Goal: Complete application form

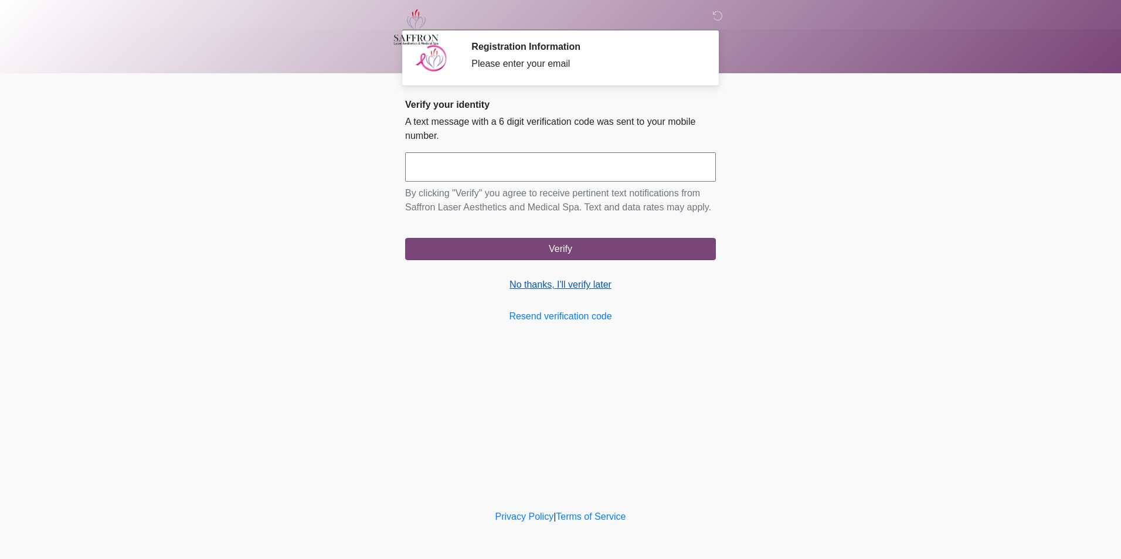
click at [555, 291] on link "No thanks, I'll verify later" at bounding box center [560, 285] width 311 height 14
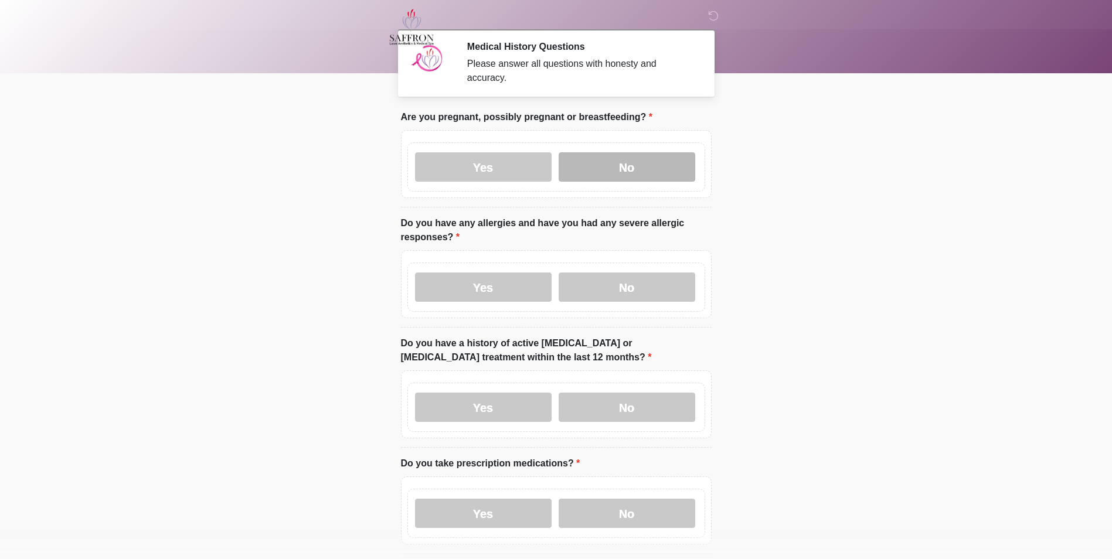
click at [646, 162] on label "No" at bounding box center [627, 166] width 137 height 29
click at [501, 273] on label "Yes" at bounding box center [483, 287] width 137 height 29
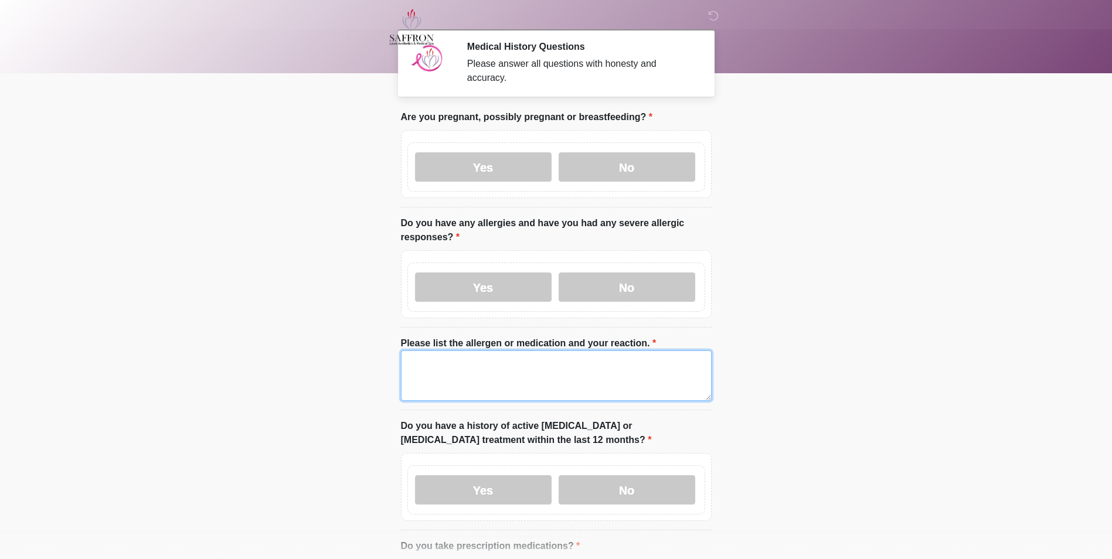
click at [495, 358] on textarea "Please list the allergen or medication and your reaction." at bounding box center [556, 376] width 311 height 50
type textarea "***"
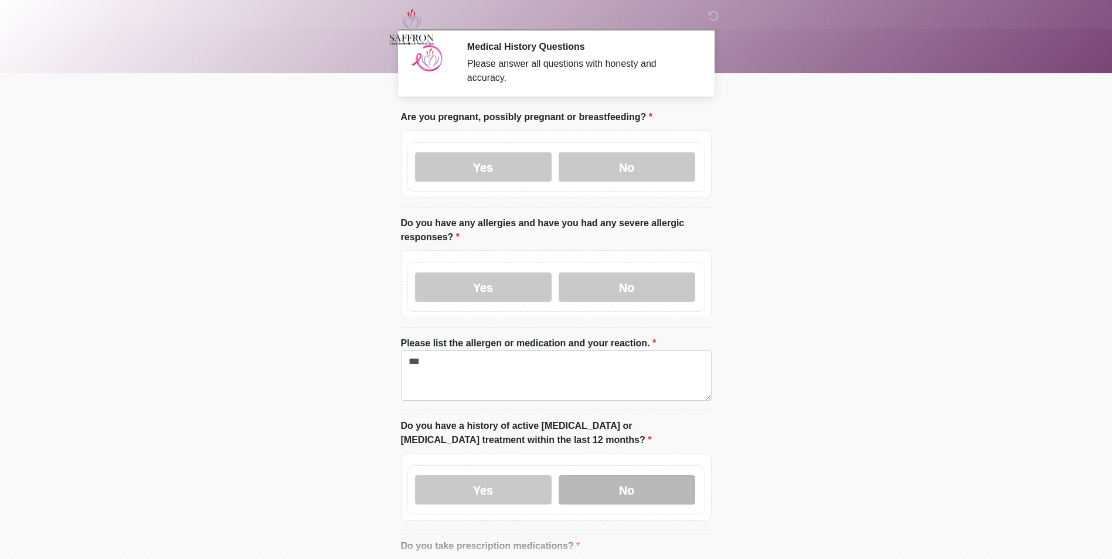
click at [563, 475] on label "No" at bounding box center [627, 489] width 137 height 29
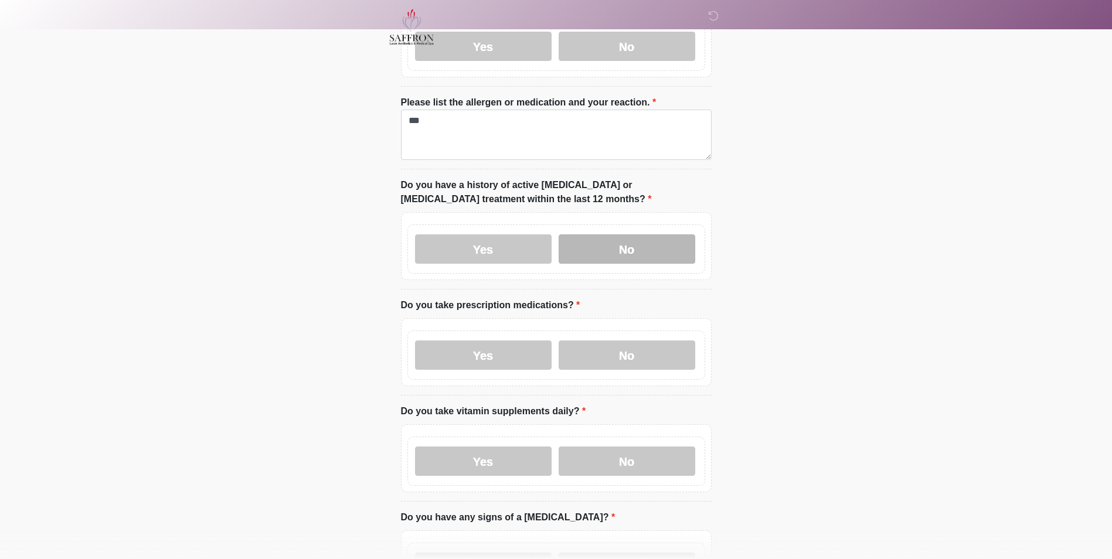
scroll to position [242, 0]
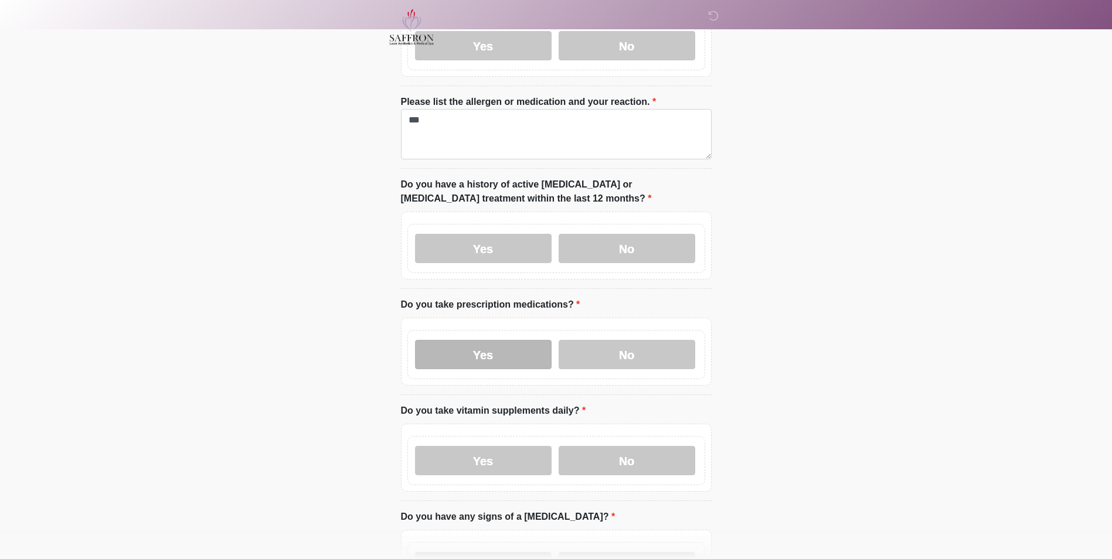
click at [500, 350] on label "Yes" at bounding box center [483, 354] width 137 height 29
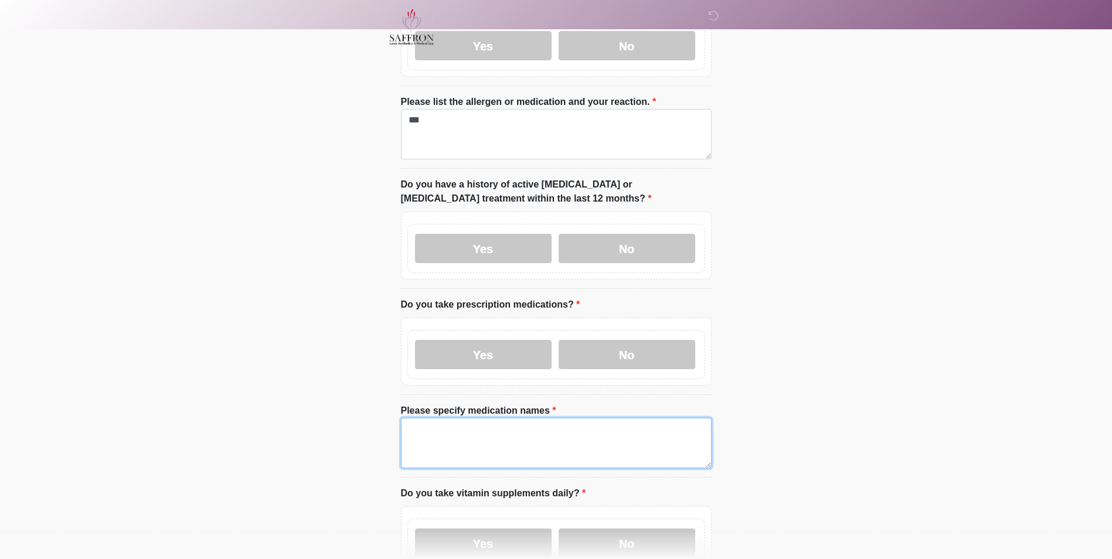
click at [503, 424] on textarea "Please specify medication names" at bounding box center [556, 443] width 311 height 50
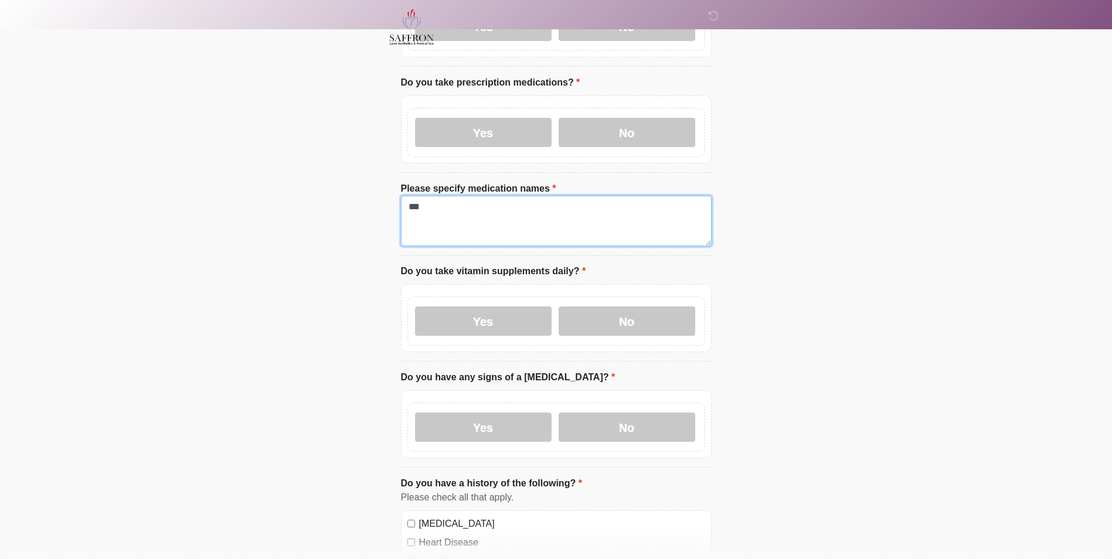
scroll to position [466, 0]
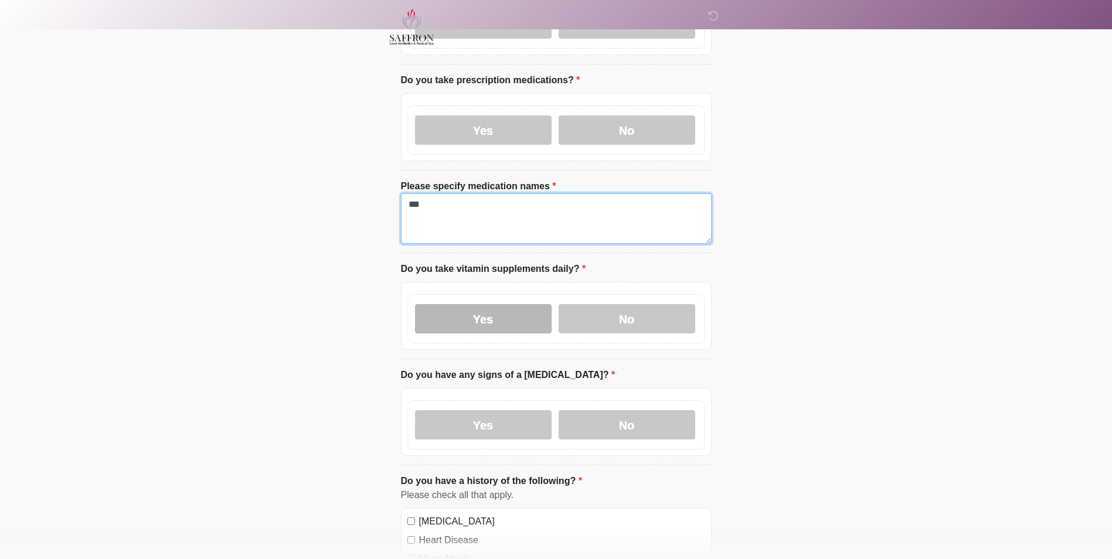
type textarea "***"
click at [495, 318] on label "Yes" at bounding box center [483, 318] width 137 height 29
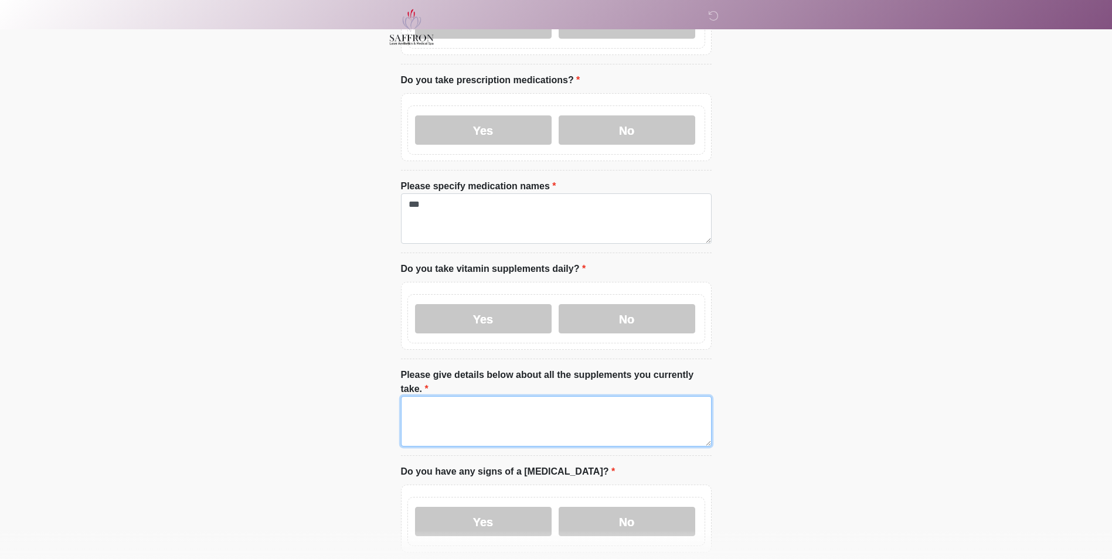
click at [495, 396] on textarea "Please give details below about all the supplements you currently take." at bounding box center [556, 421] width 311 height 50
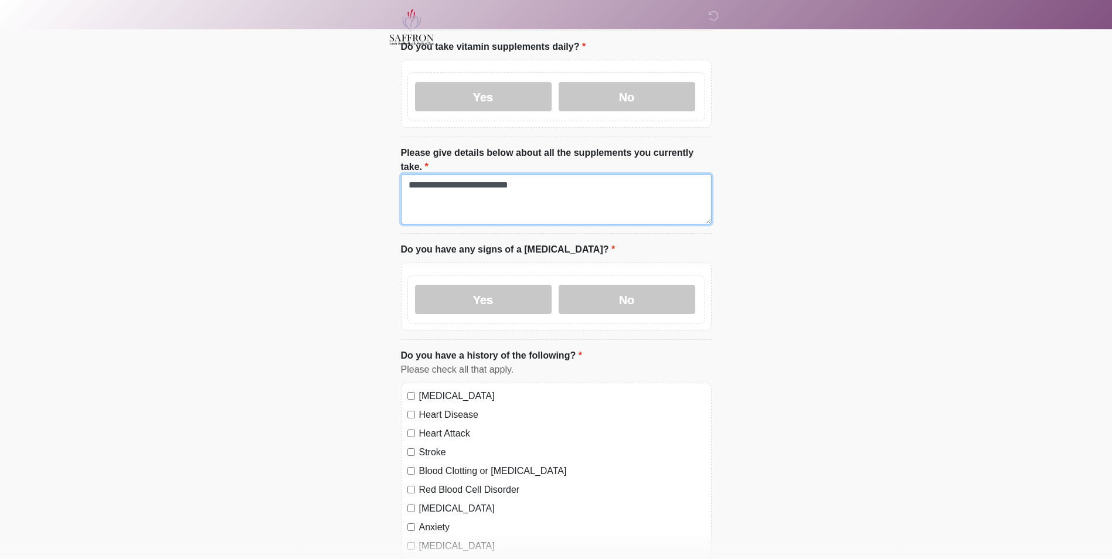
scroll to position [691, 0]
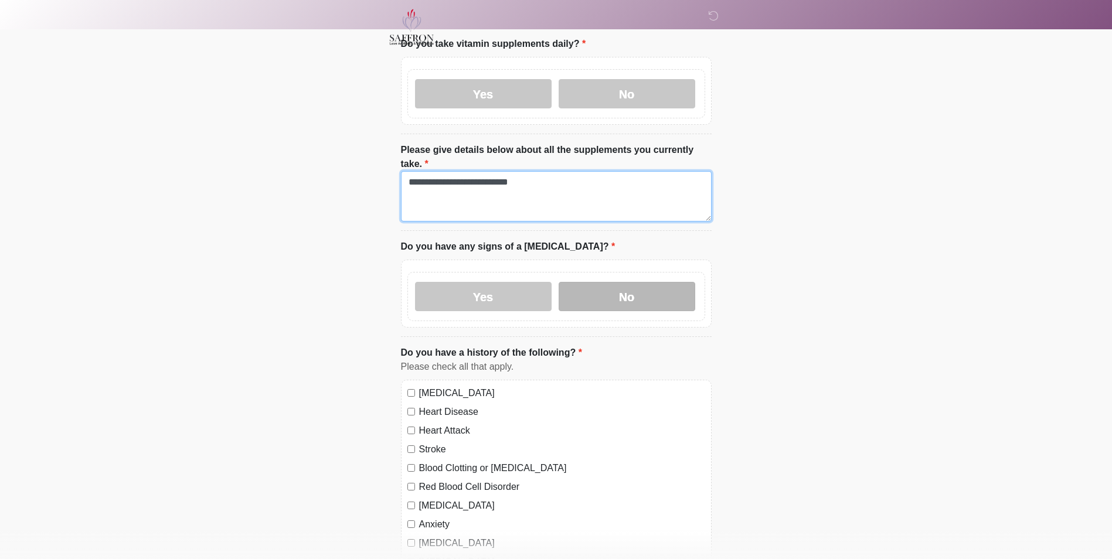
type textarea "**********"
click at [606, 282] on label "No" at bounding box center [627, 296] width 137 height 29
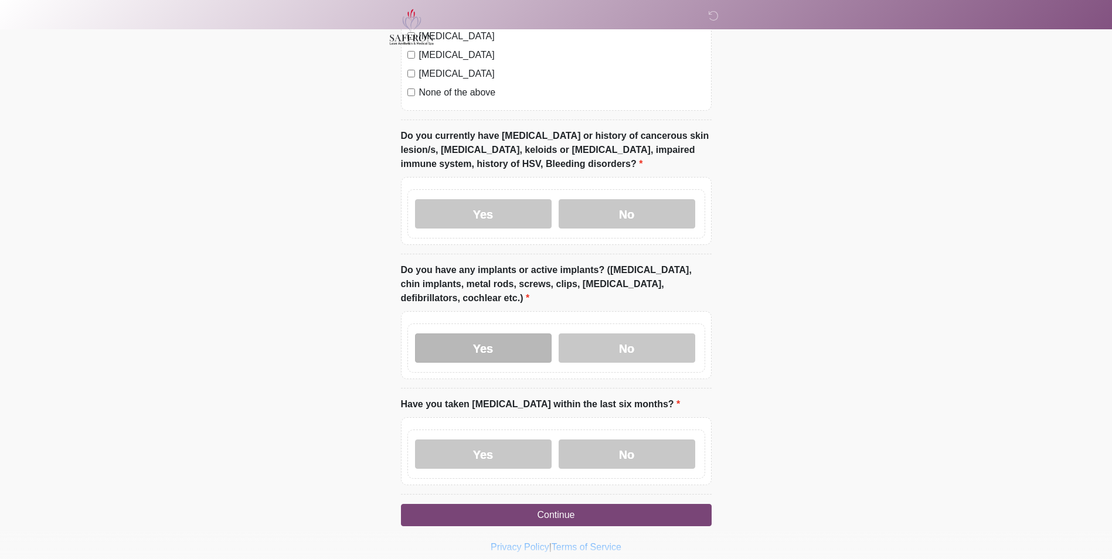
scroll to position [1204, 0]
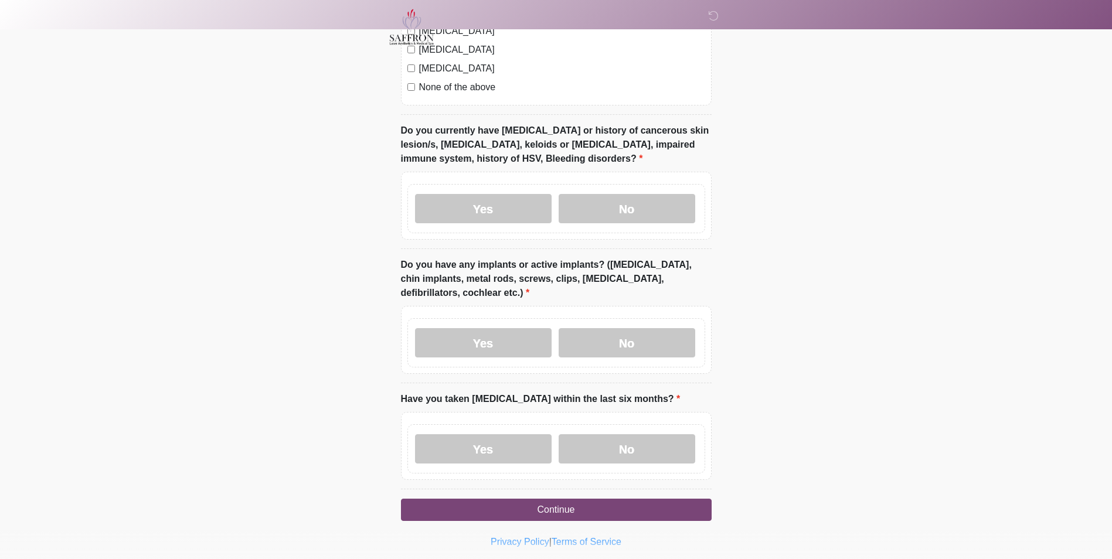
click at [455, 80] on label "None of the above" at bounding box center [562, 87] width 286 height 14
click at [592, 194] on label "No" at bounding box center [627, 208] width 137 height 29
click at [630, 328] on label "No" at bounding box center [627, 342] width 137 height 29
click at [640, 434] on label "No" at bounding box center [627, 448] width 137 height 29
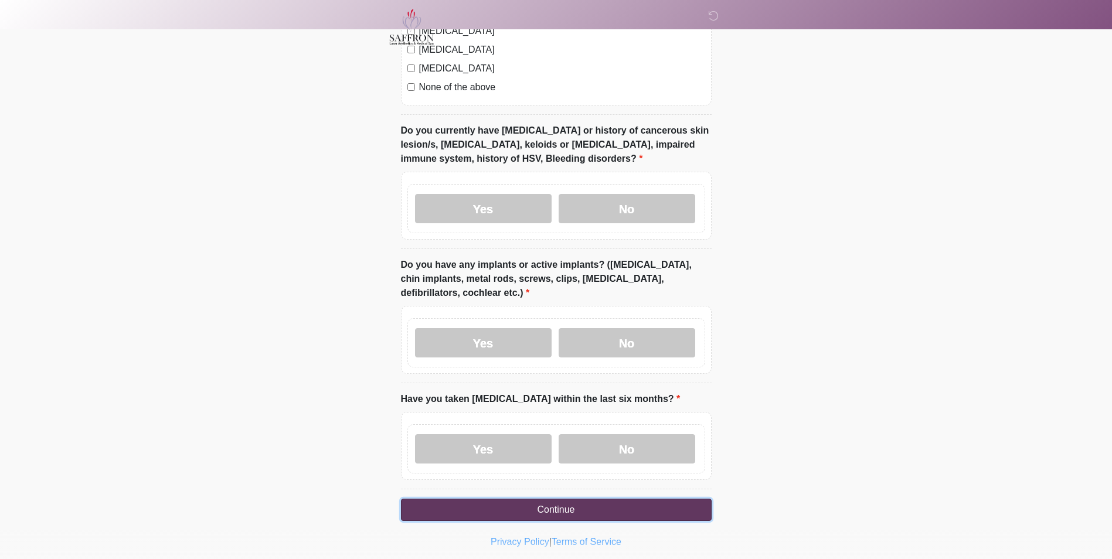
click at [631, 499] on button "Continue" at bounding box center [556, 510] width 311 height 22
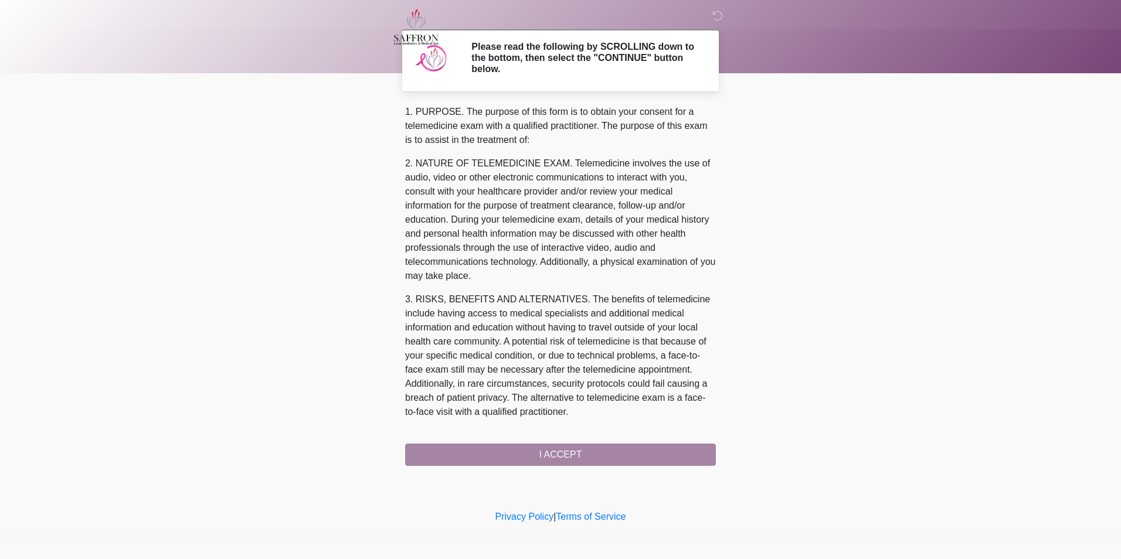
scroll to position [369, 0]
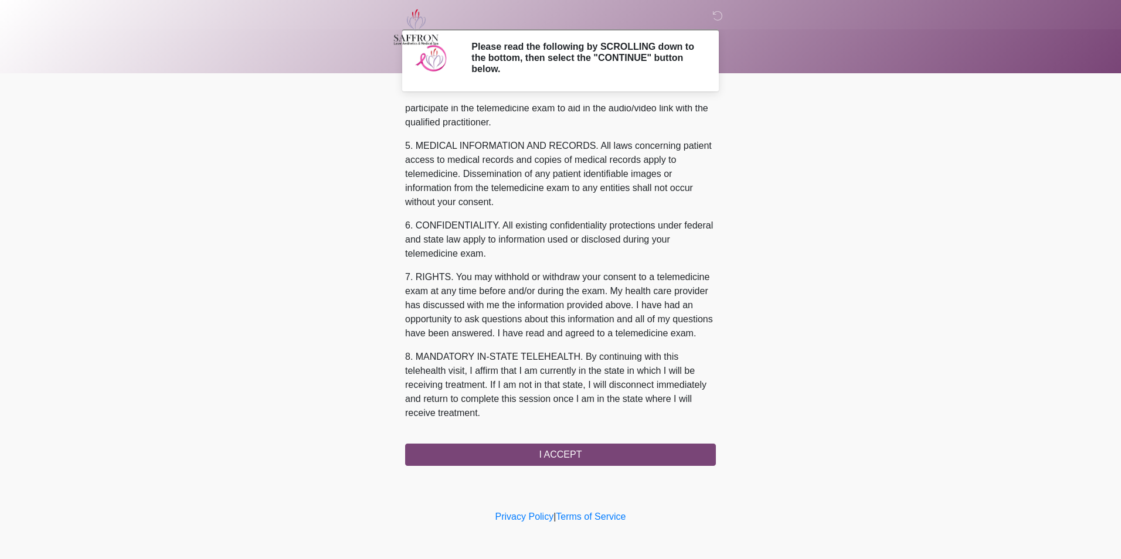
click at [546, 468] on div "‎ ‎ ‎ Please read the following by SCROLLING down to the bottom, then select th…" at bounding box center [561, 254] width 352 height 484
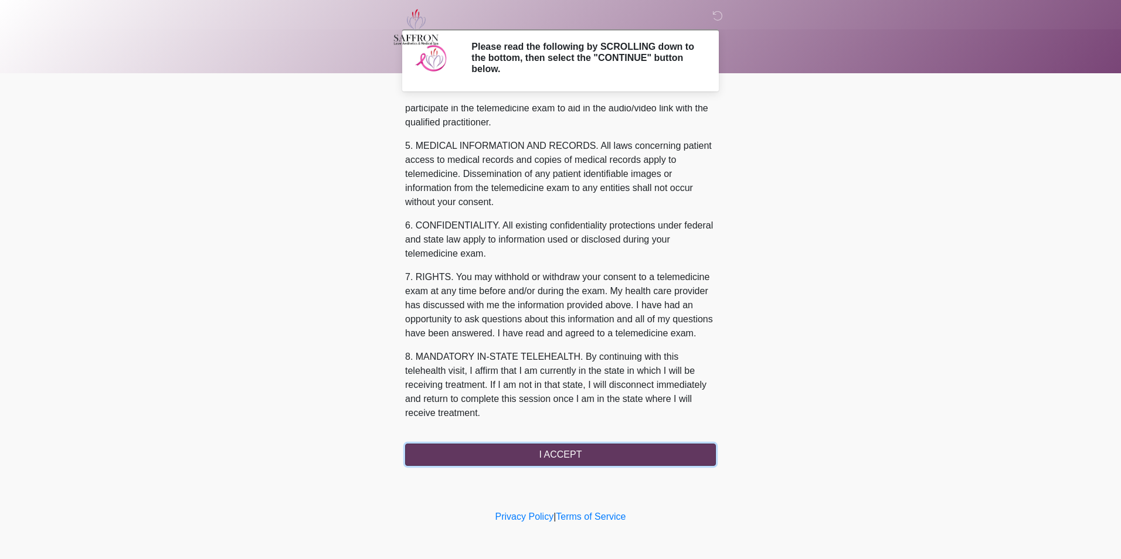
click at [542, 462] on button "I ACCEPT" at bounding box center [560, 455] width 311 height 22
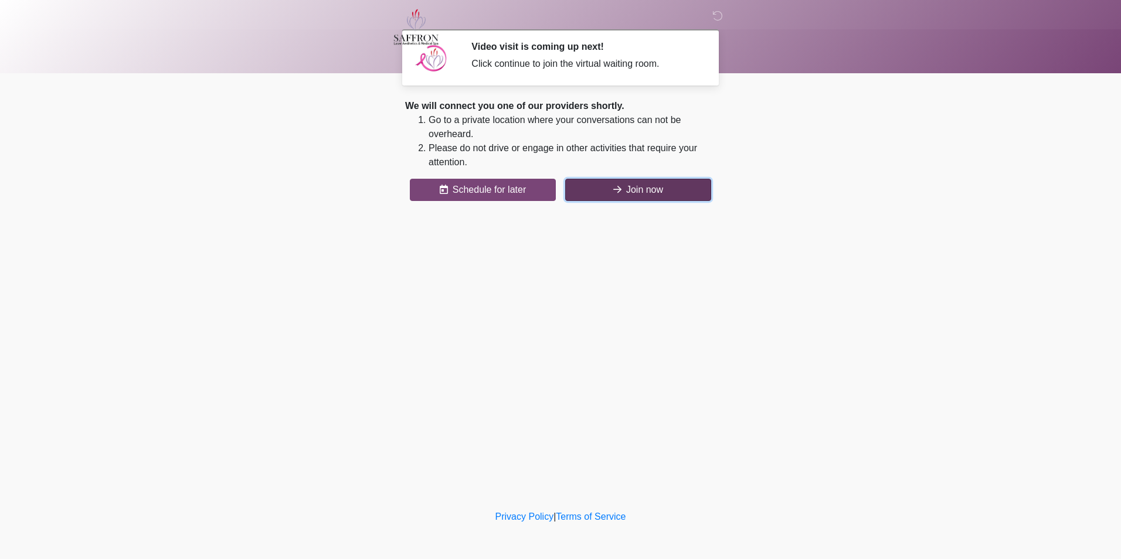
click at [621, 189] on button "Join now" at bounding box center [638, 190] width 146 height 22
